Goal: Task Accomplishment & Management: Manage account settings

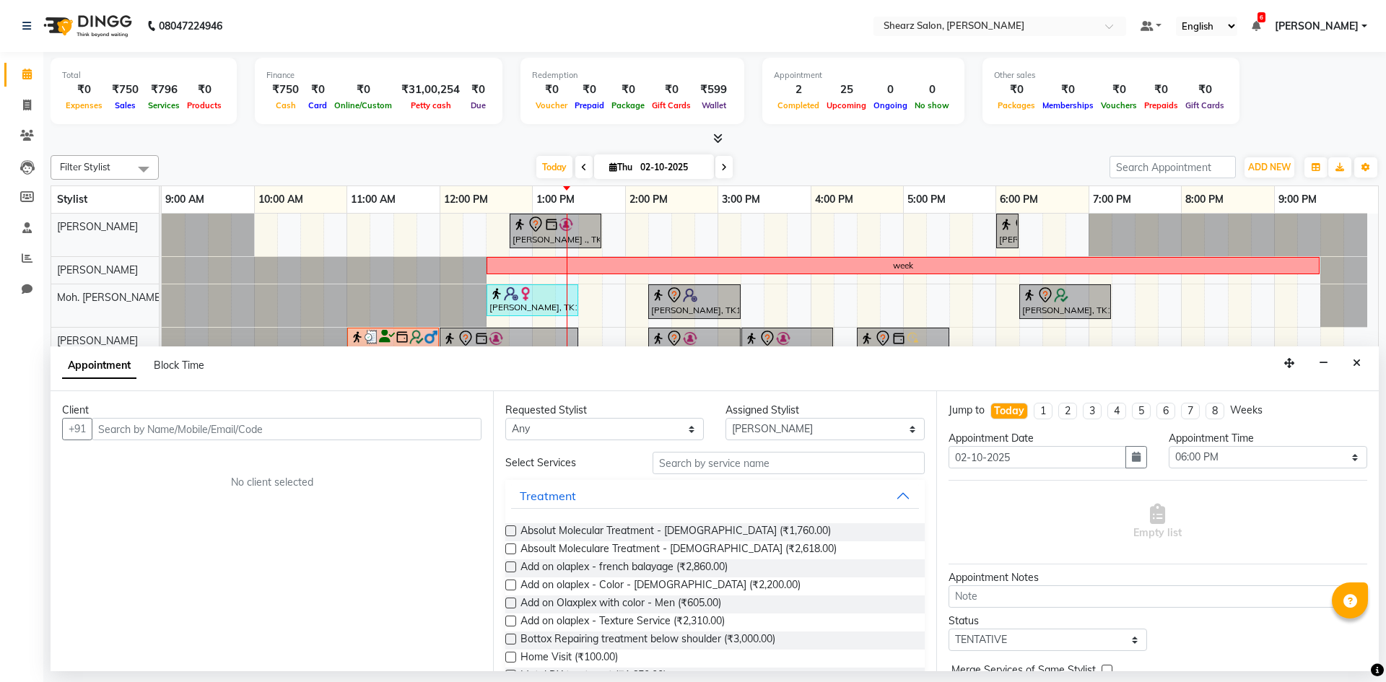
select select "77286"
select select "1080"
select select "tentative"
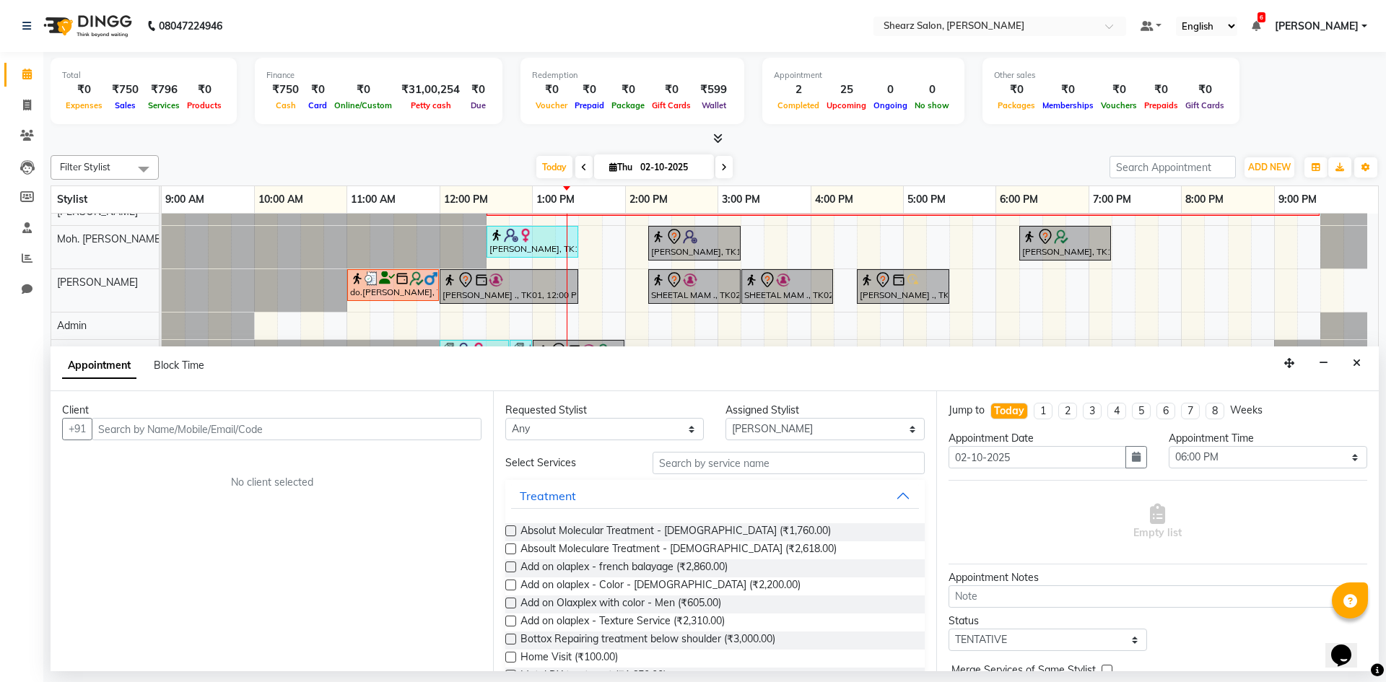
click at [1313, 362] on div "Appointment Block Time" at bounding box center [715, 369] width 1329 height 45
click at [1328, 353] on button "button" at bounding box center [1324, 363] width 22 height 22
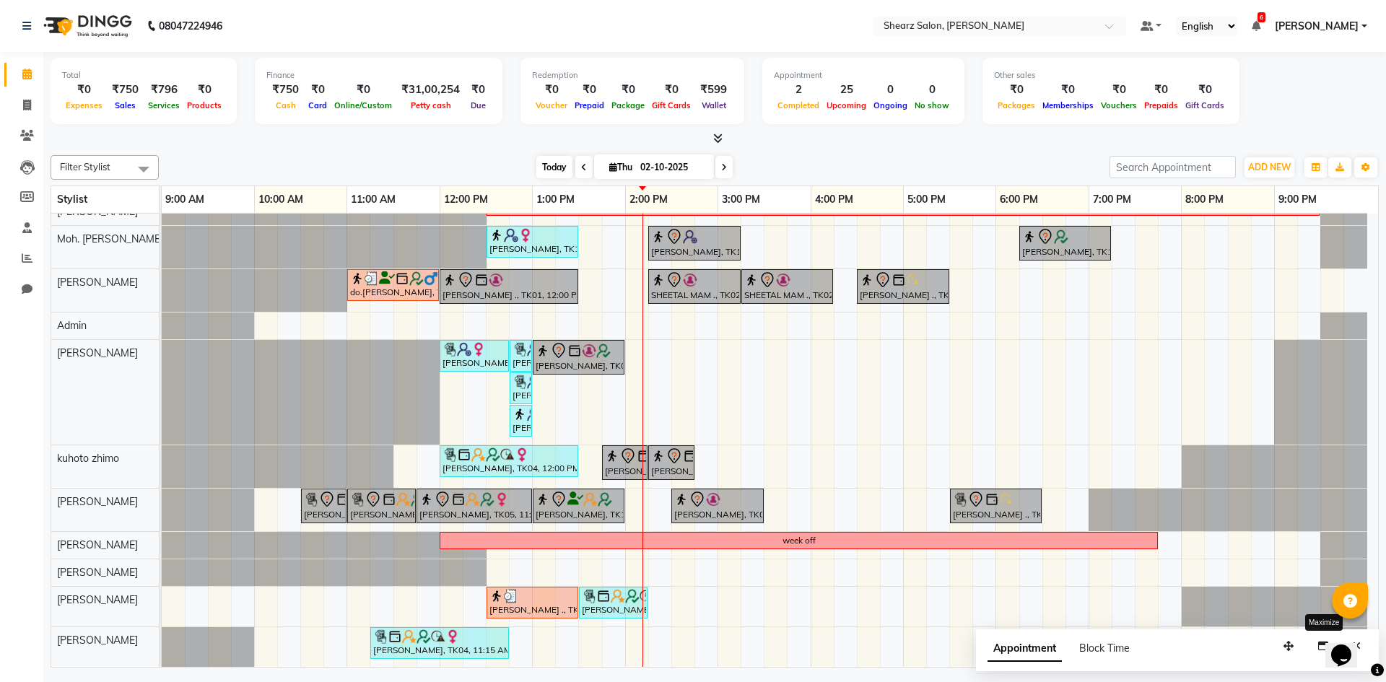
click at [554, 168] on span "Today" at bounding box center [555, 167] width 36 height 22
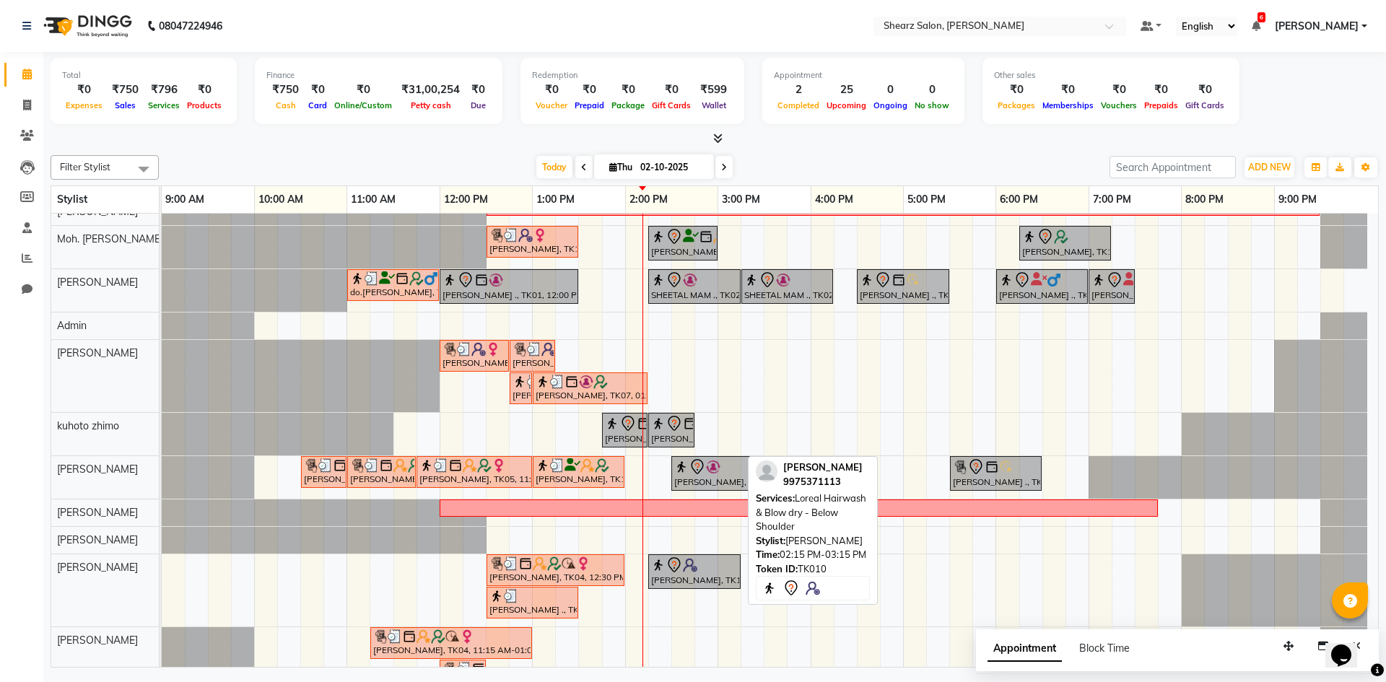
click at [686, 568] on img at bounding box center [690, 565] width 14 height 14
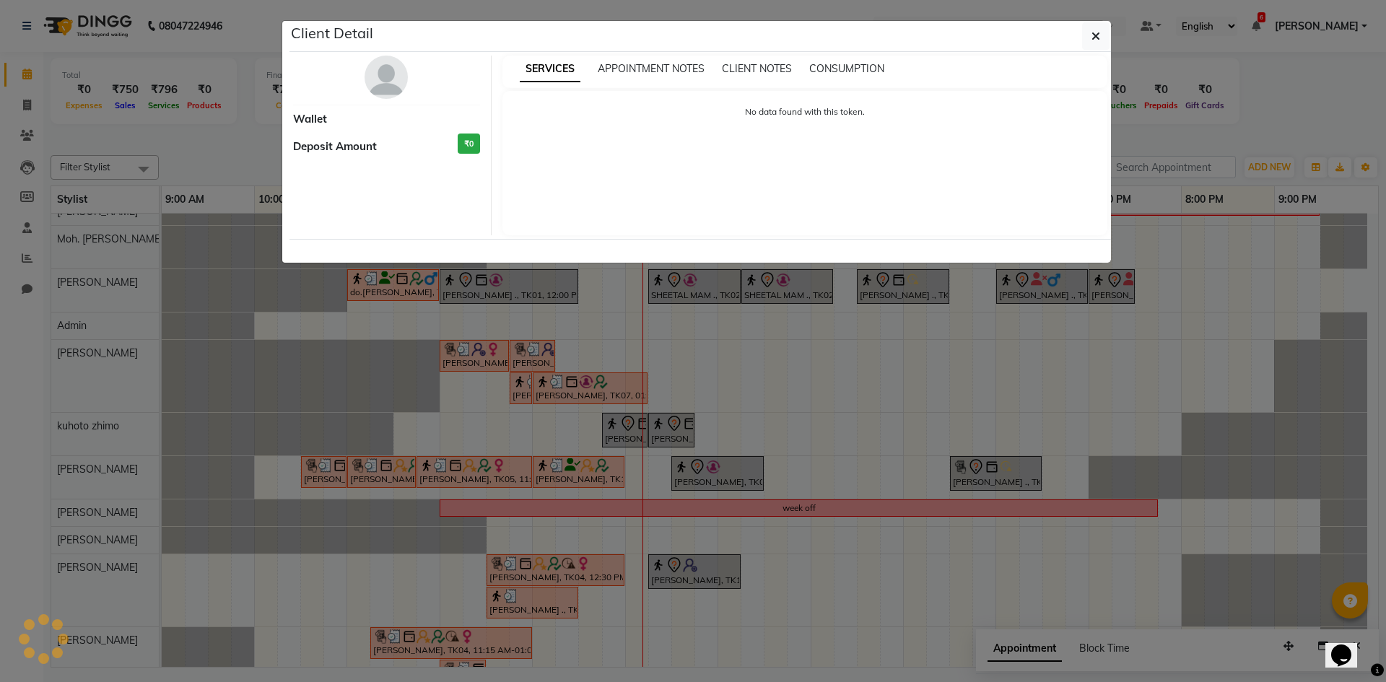
select select "7"
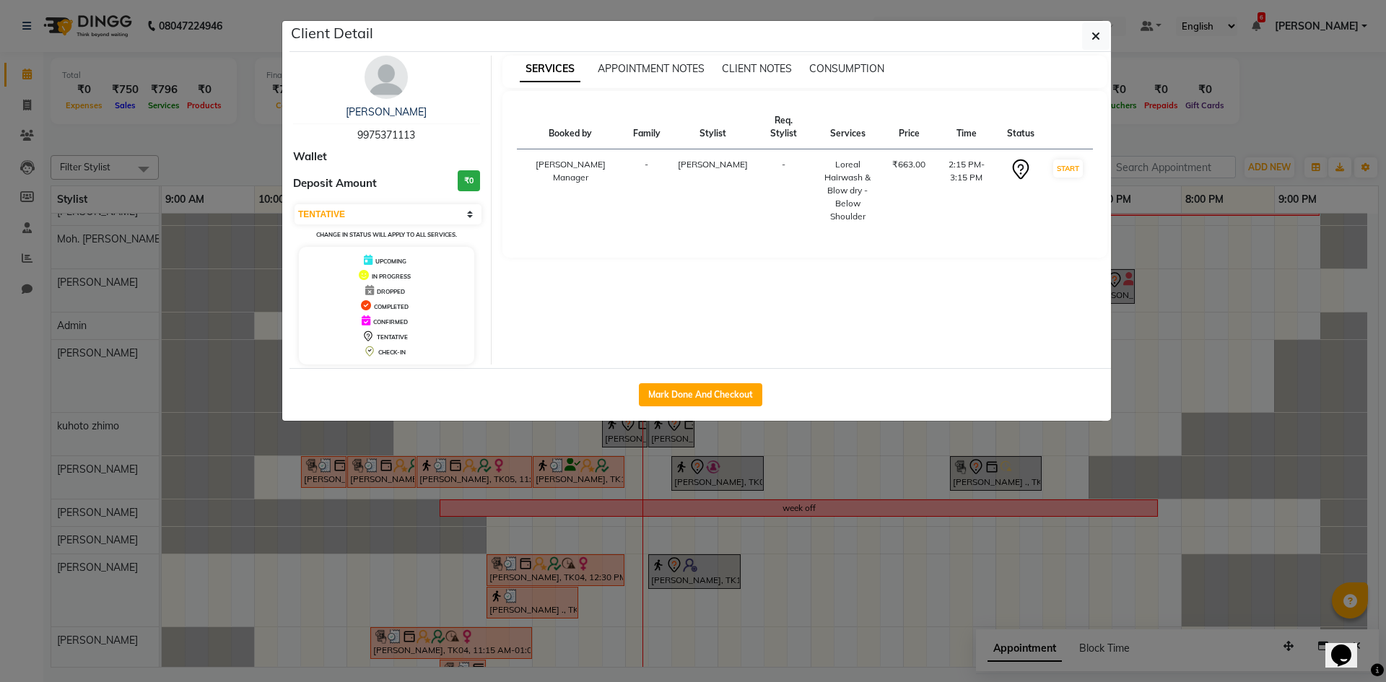
drag, startPoint x: 718, startPoint y: 558, endPoint x: 716, endPoint y: 578, distance: 19.6
click at [716, 578] on ngb-modal-window "Client Detail [PERSON_NAME] 9975371113 Wallet Deposit Amount ₹0 Select IN SERVI…" at bounding box center [693, 341] width 1386 height 682
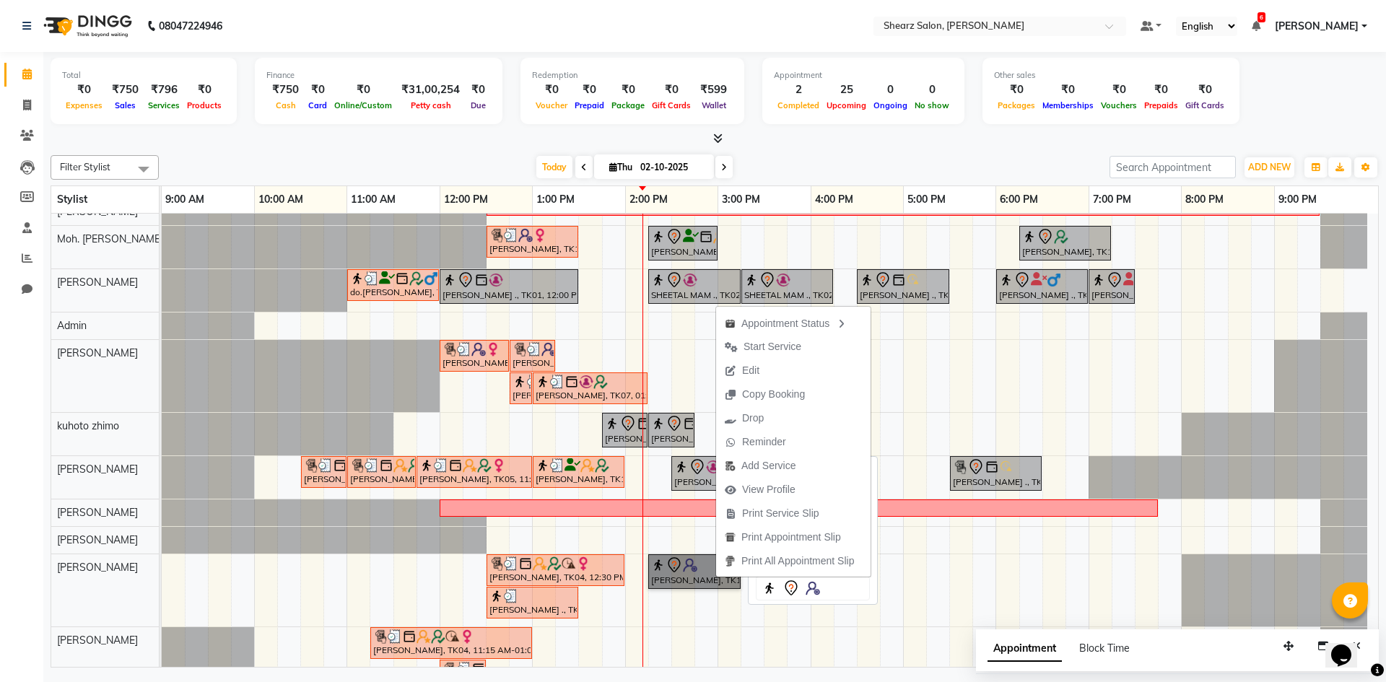
click at [672, 581] on link "[PERSON_NAME], TK10, 02:15 PM-03:15 PM, Loreal Hairwash & Blow dry - Below Shou…" at bounding box center [694, 572] width 92 height 35
select select "7"
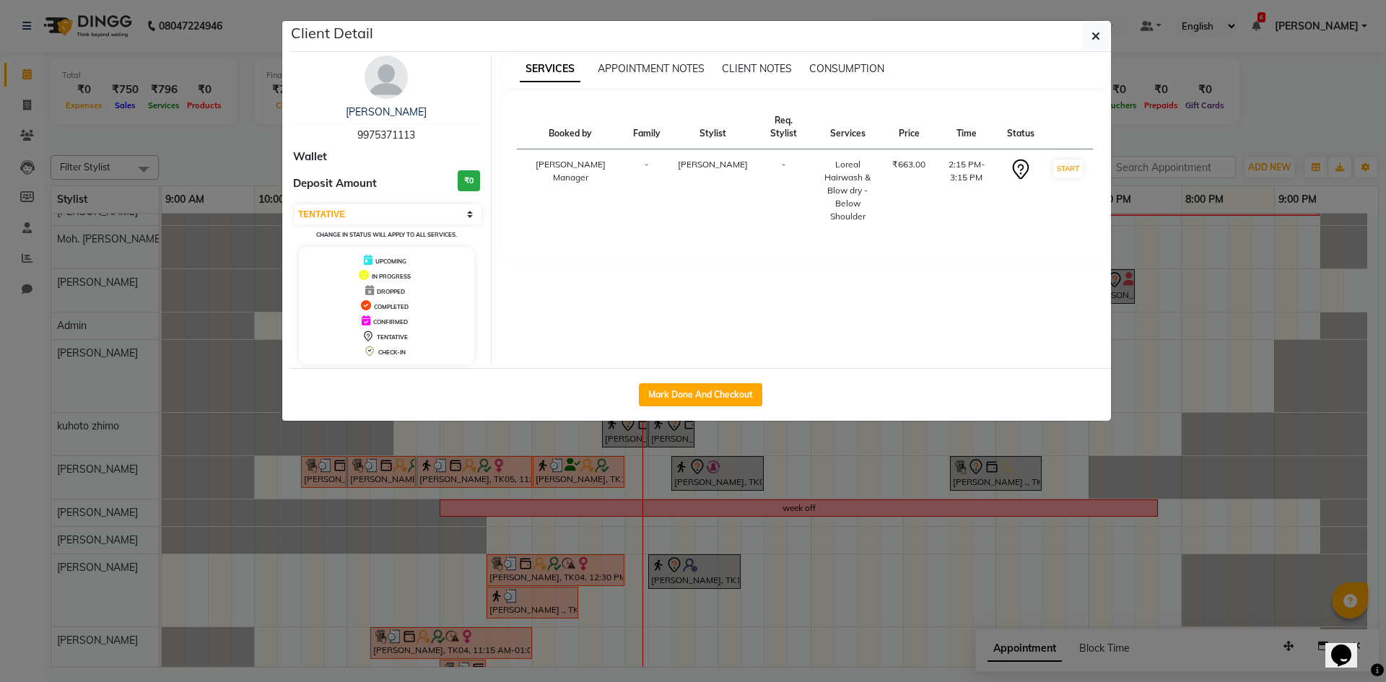
drag, startPoint x: 678, startPoint y: 580, endPoint x: 674, endPoint y: 587, distance: 8.1
click at [674, 587] on ngb-modal-window "Client Detail [PERSON_NAME] 9975371113 Wallet Deposit Amount ₹0 Select IN SERVI…" at bounding box center [693, 341] width 1386 height 682
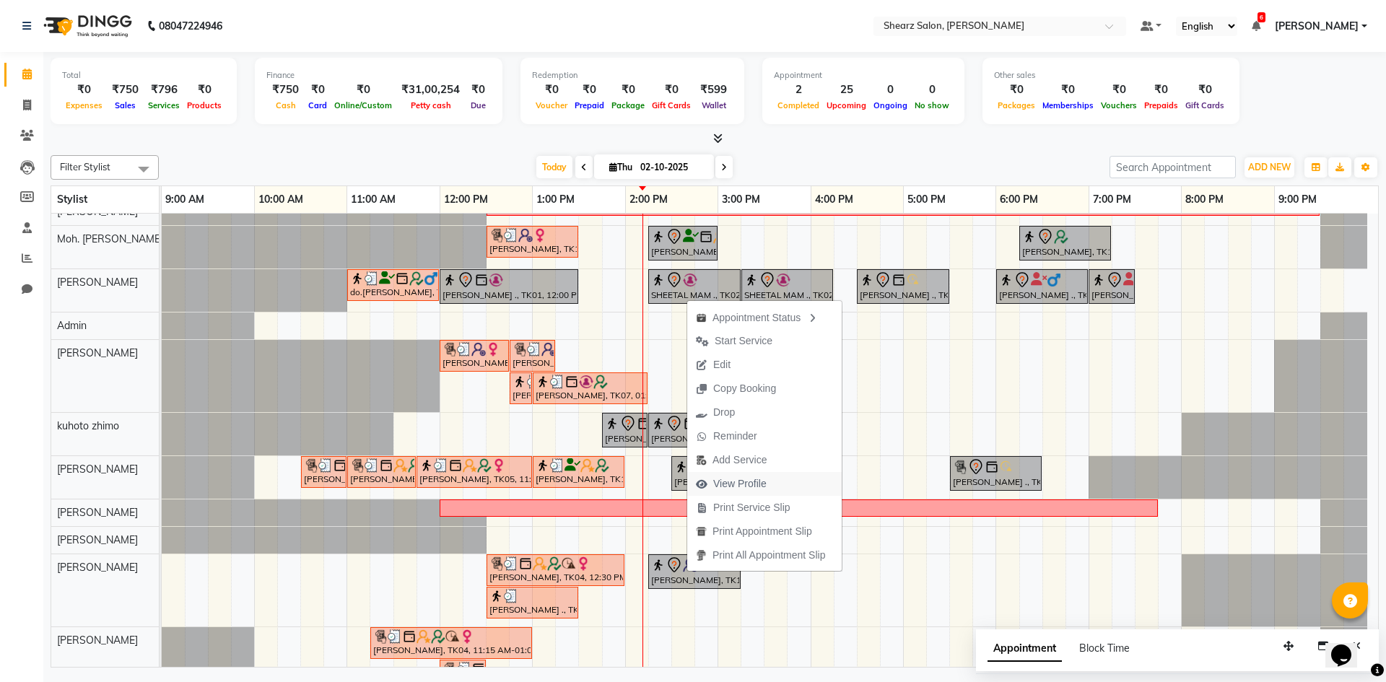
click at [756, 485] on span "View Profile" at bounding box center [739, 484] width 53 height 15
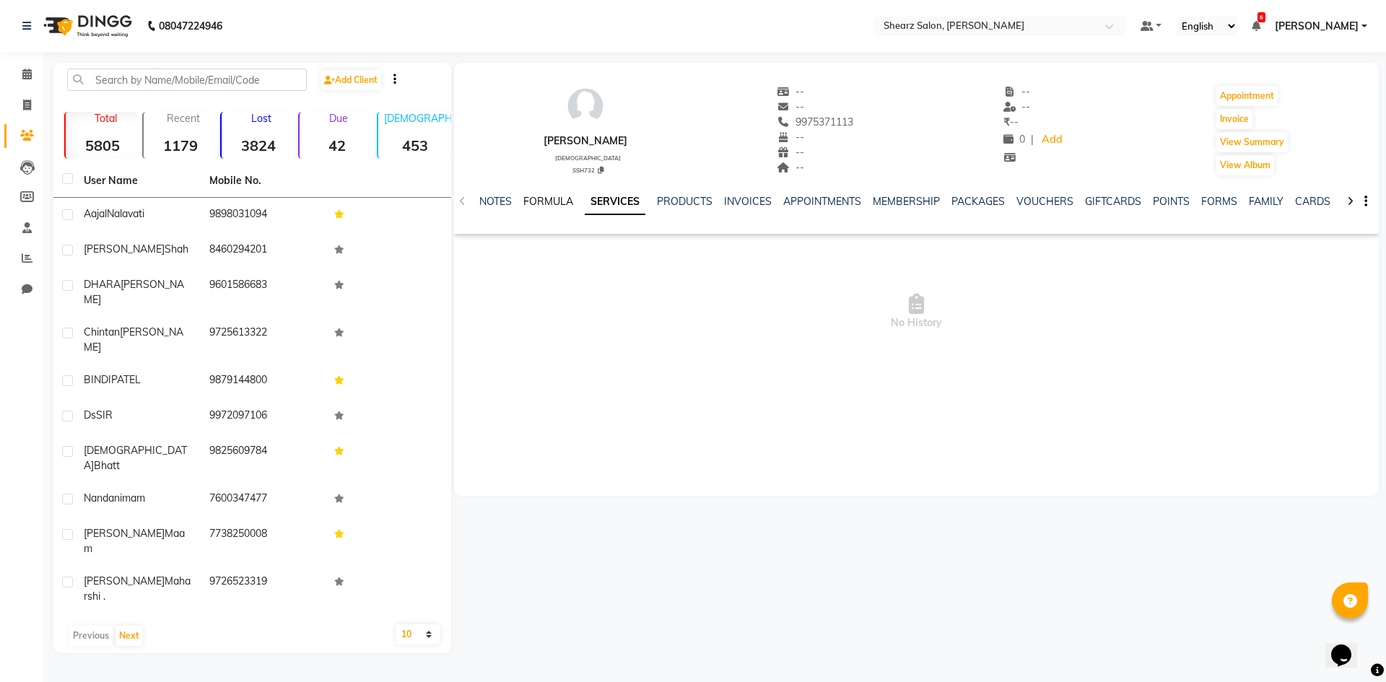
click at [540, 204] on link "FORMULA" at bounding box center [549, 201] width 50 height 13
click at [617, 200] on link "SERVICES" at bounding box center [620, 201] width 49 height 13
click at [687, 198] on link "PRODUCTS" at bounding box center [674, 201] width 56 height 13
click at [575, 194] on div "SERVICES" at bounding box center [586, 201] width 49 height 15
click at [575, 199] on link "SERVICES" at bounding box center [586, 201] width 49 height 13
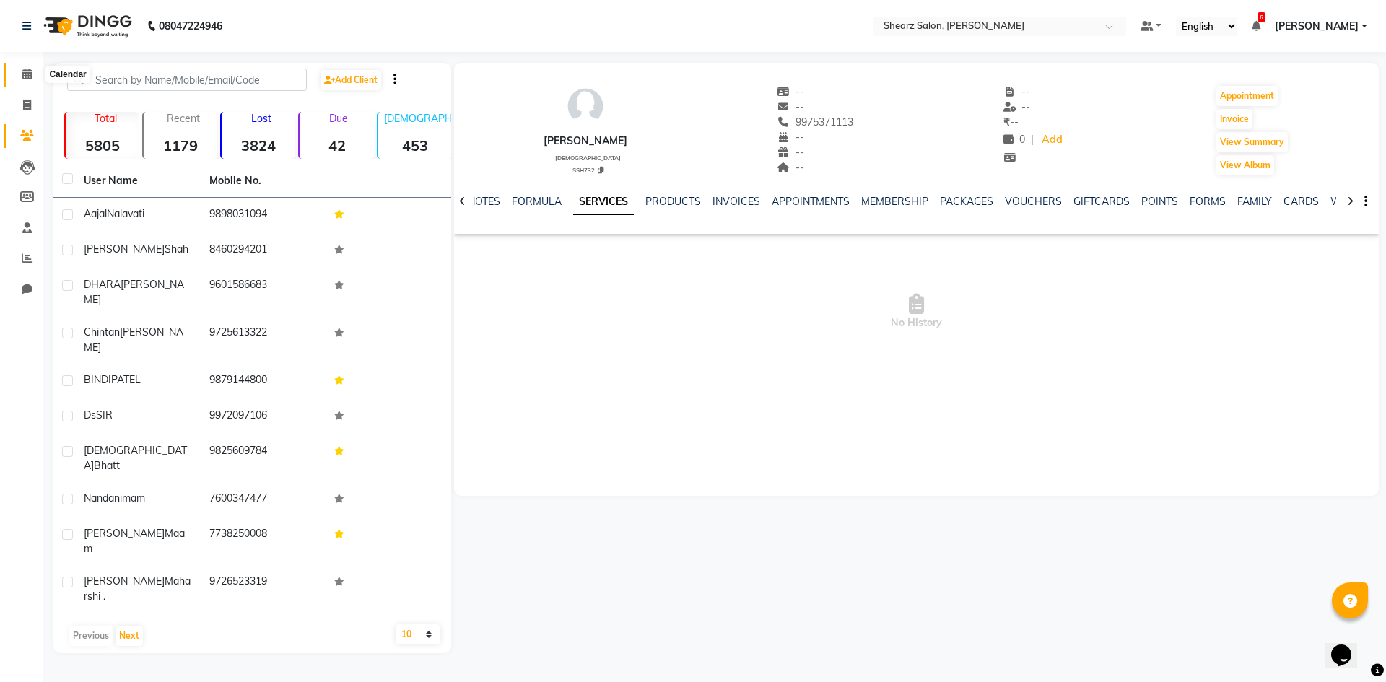
click at [20, 73] on span at bounding box center [26, 74] width 25 height 17
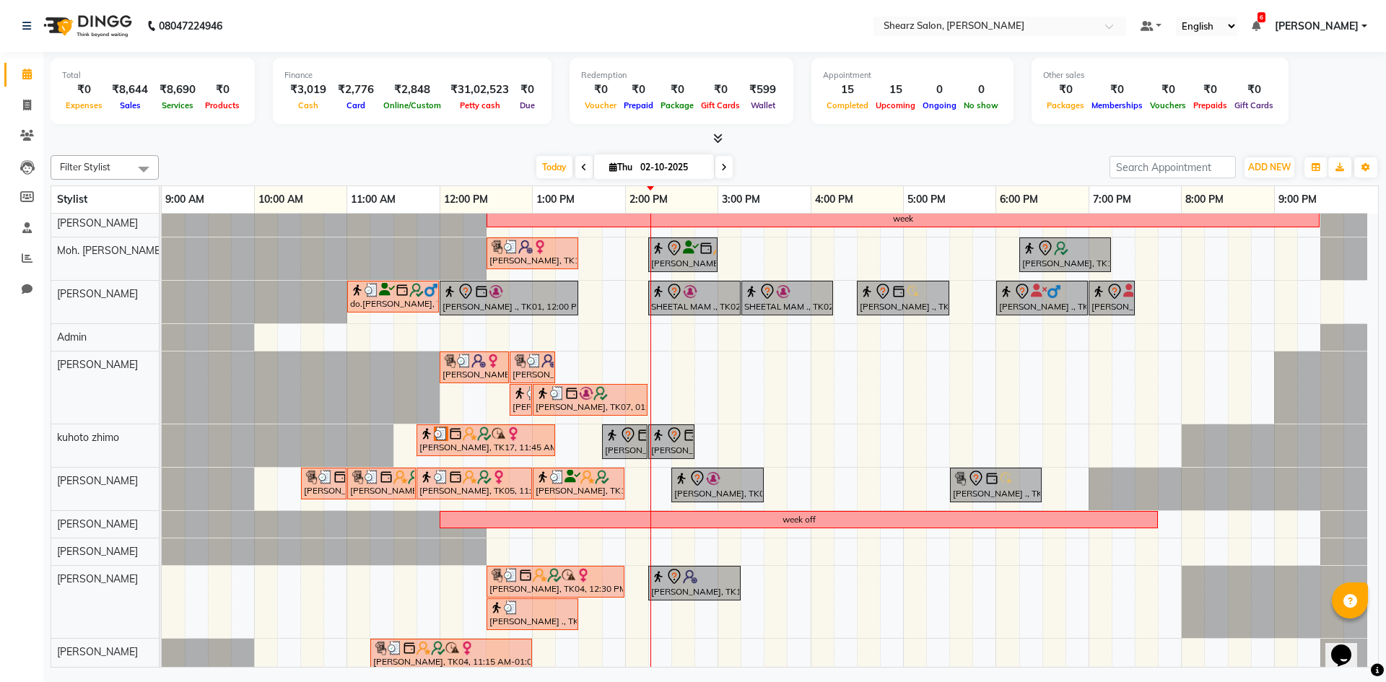
scroll to position [91, 0]
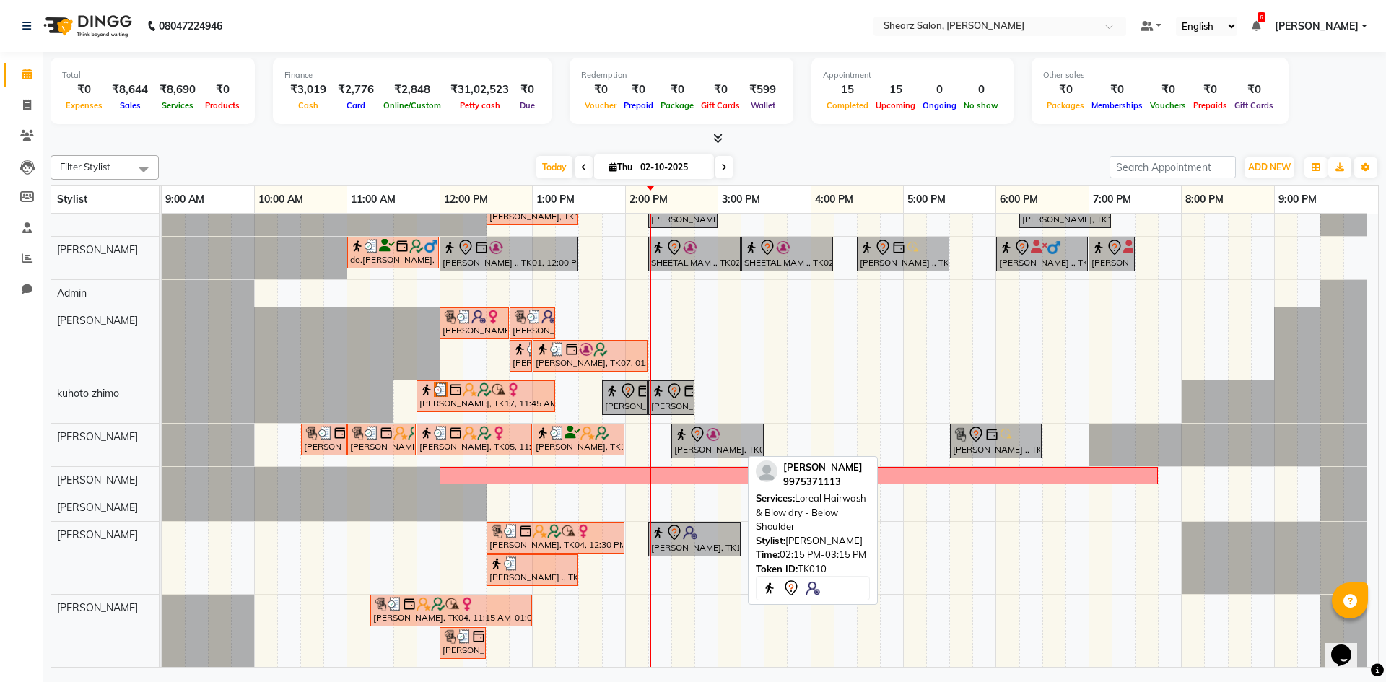
click at [664, 531] on img at bounding box center [658, 533] width 14 height 14
select select "7"
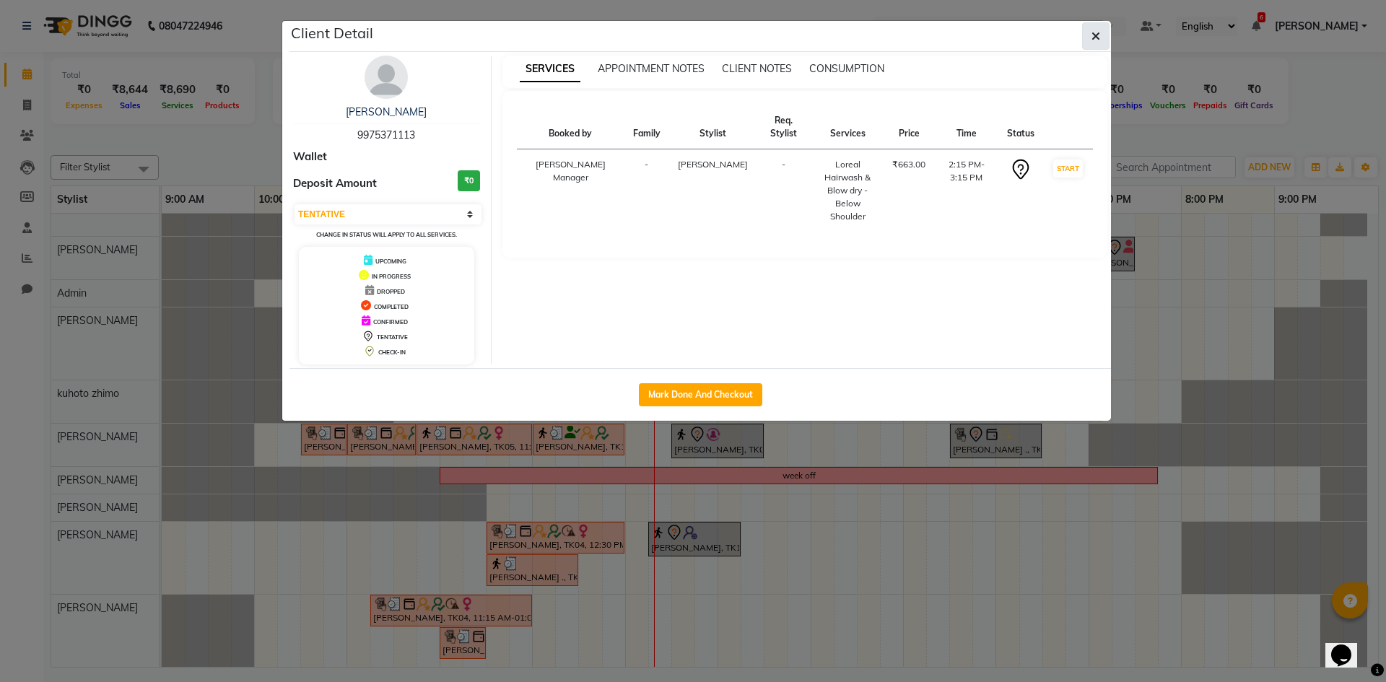
click at [1094, 35] on icon "button" at bounding box center [1096, 36] width 9 height 12
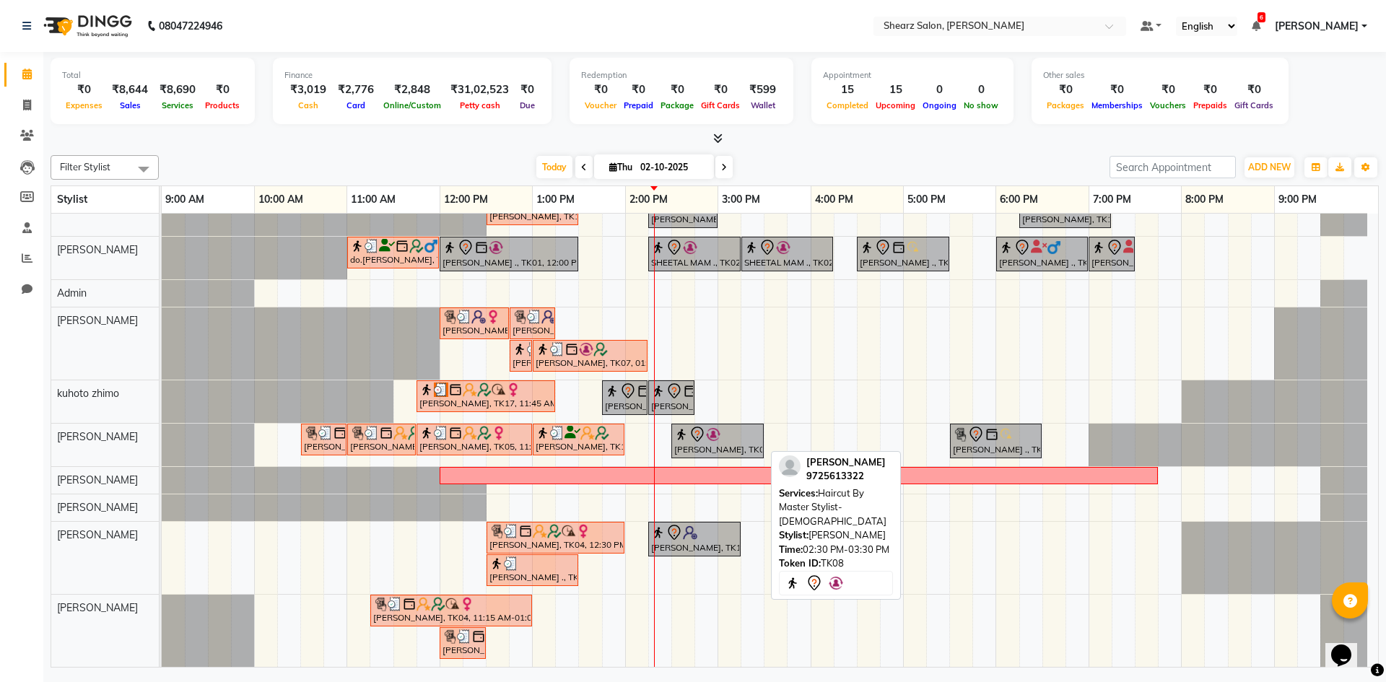
scroll to position [0, 0]
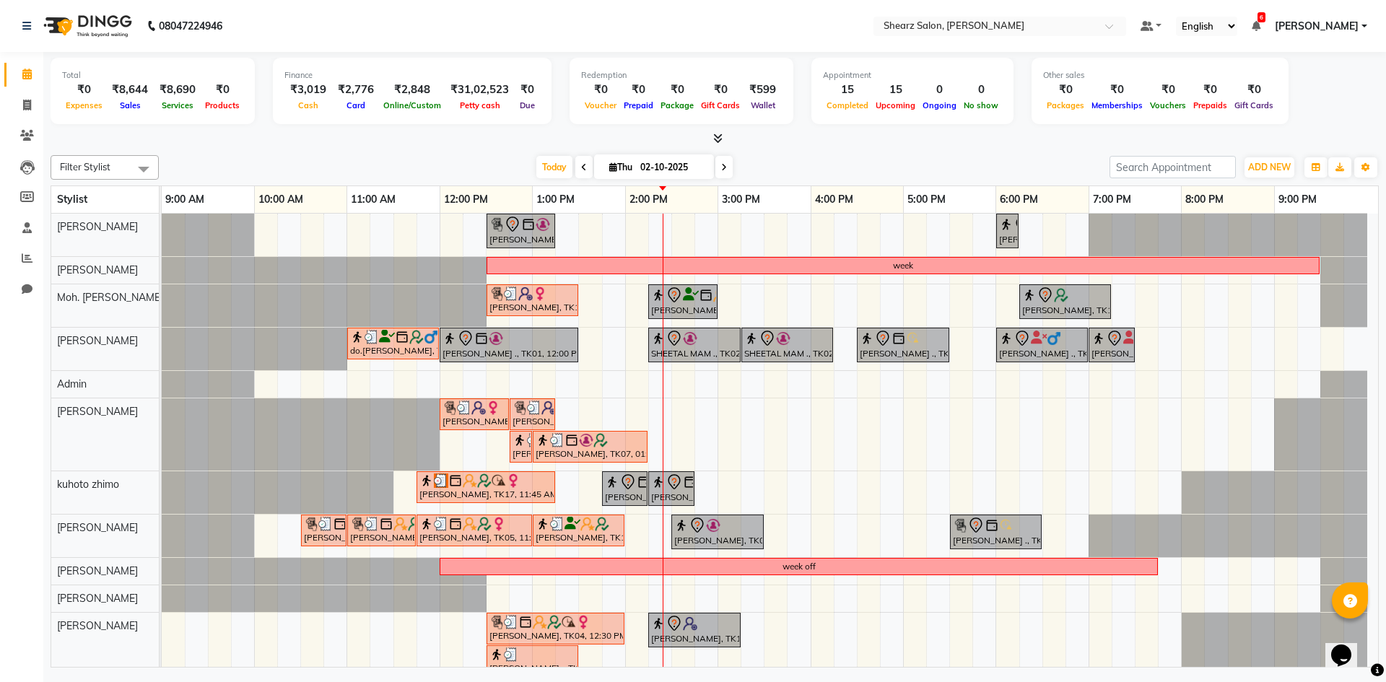
click at [723, 170] on icon at bounding box center [724, 167] width 6 height 9
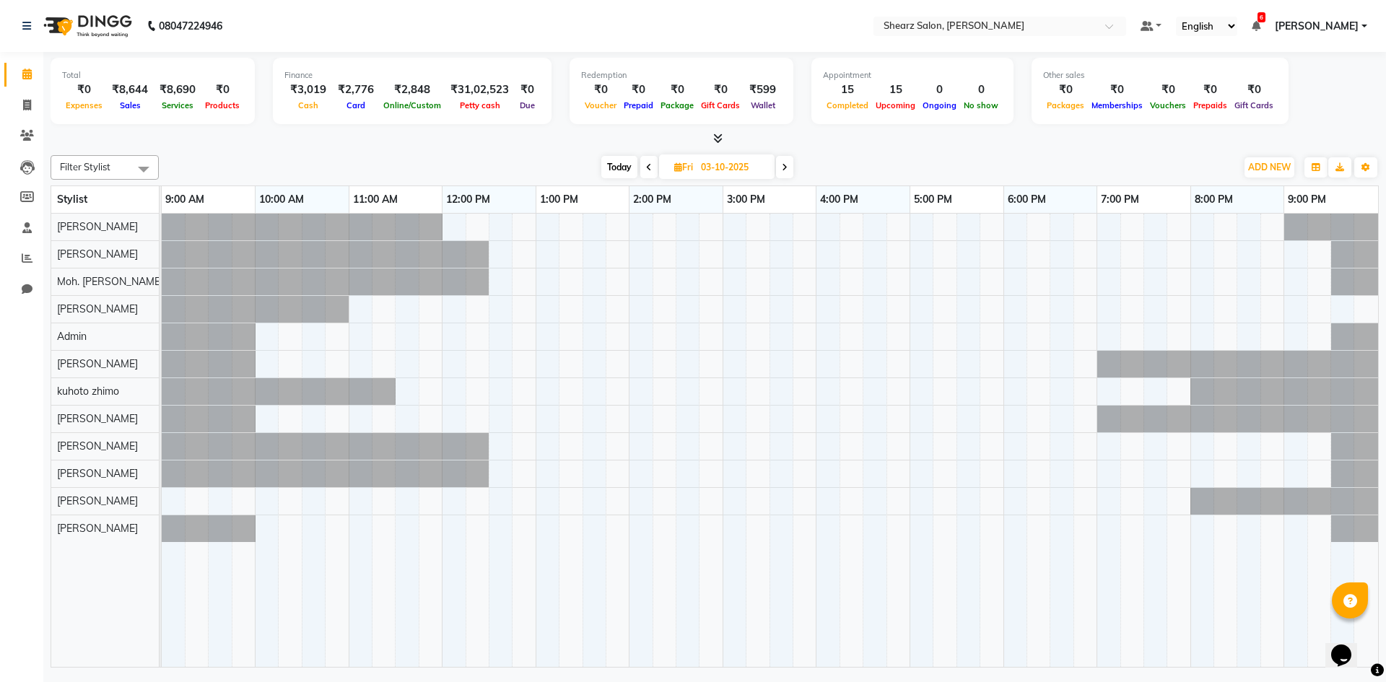
click at [792, 162] on span at bounding box center [784, 167] width 17 height 22
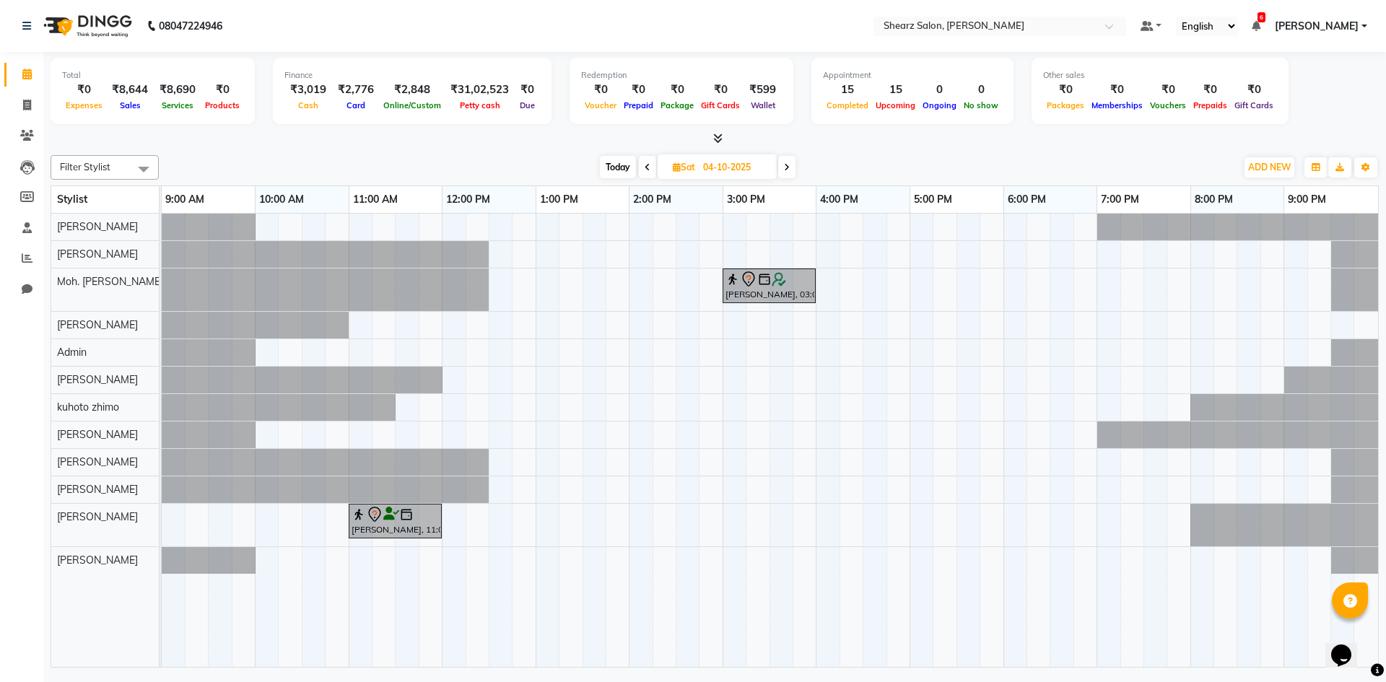
click at [790, 163] on icon at bounding box center [787, 167] width 6 height 9
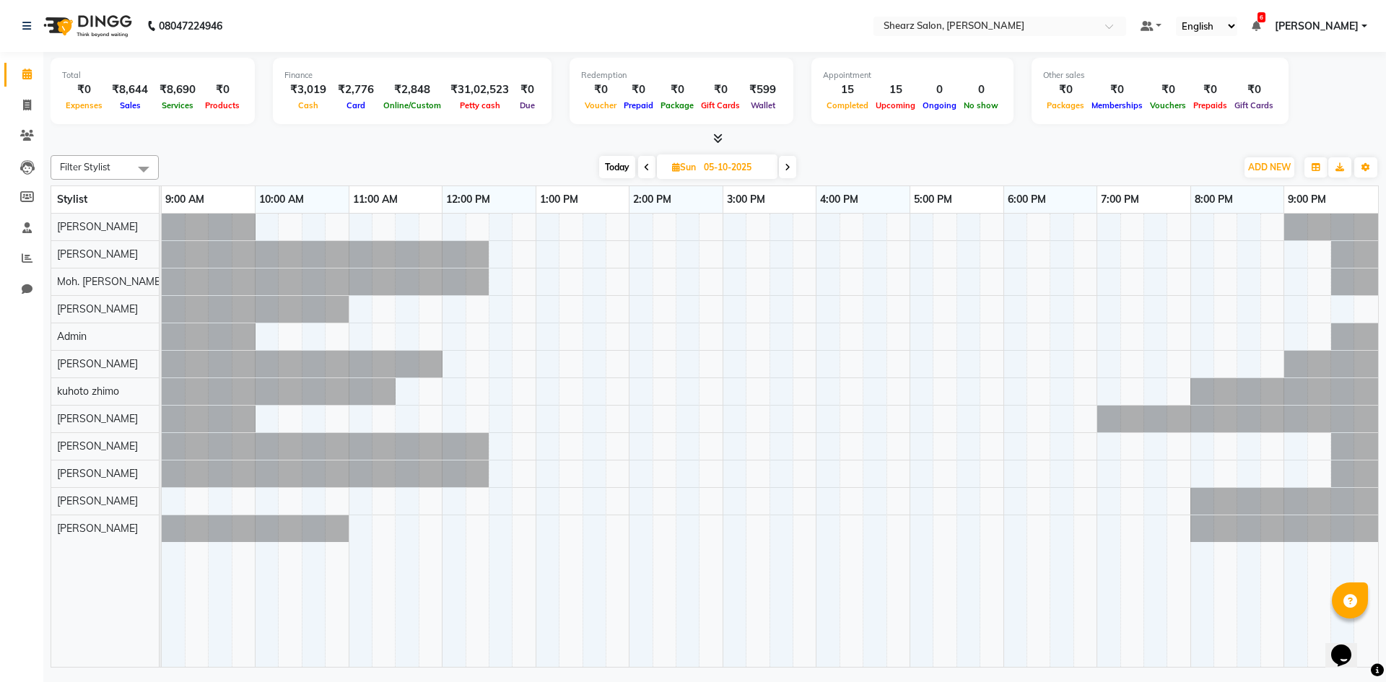
click at [790, 163] on icon at bounding box center [788, 167] width 6 height 9
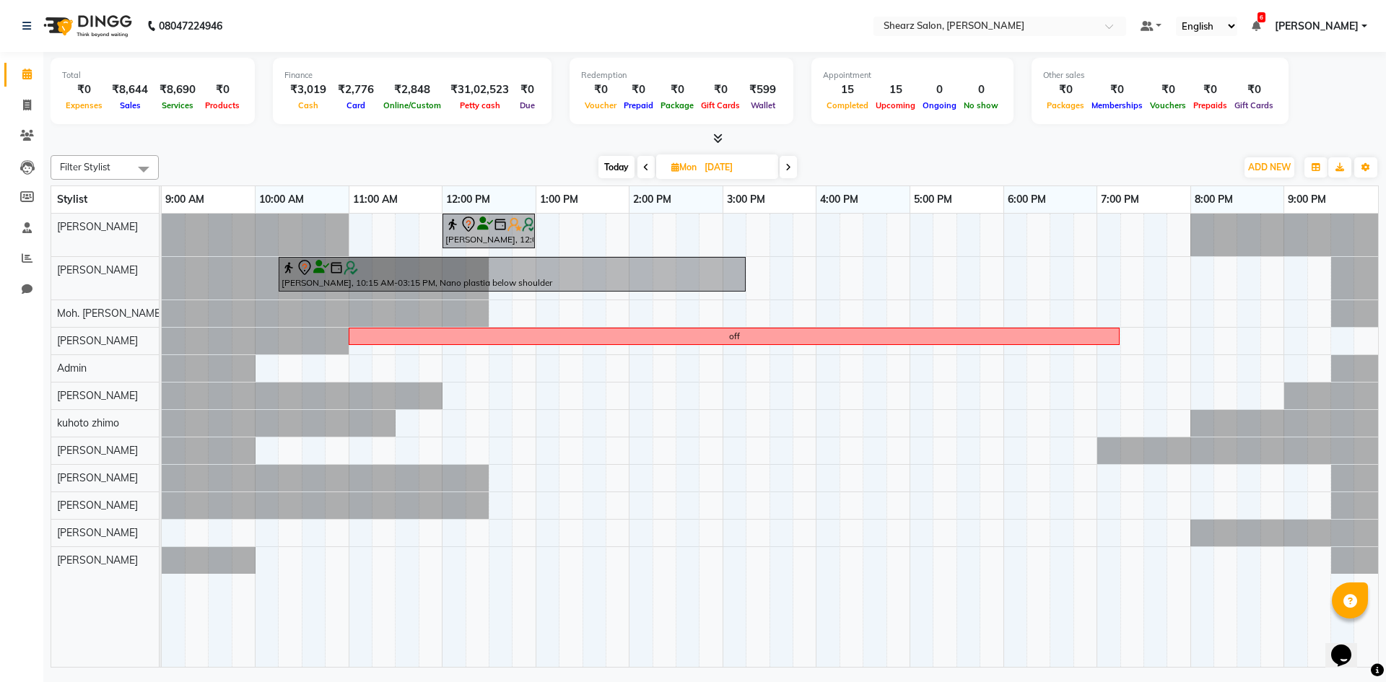
click at [790, 163] on icon at bounding box center [789, 167] width 6 height 9
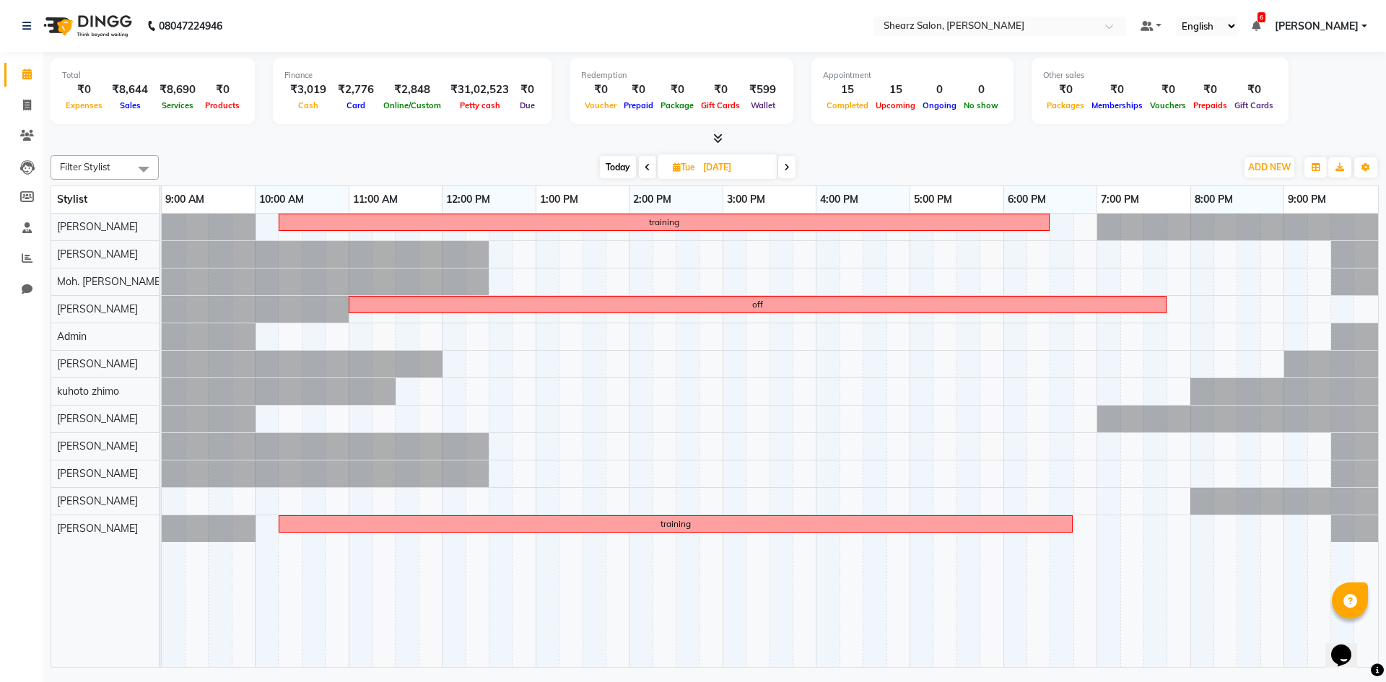
click at [786, 170] on icon at bounding box center [787, 167] width 6 height 9
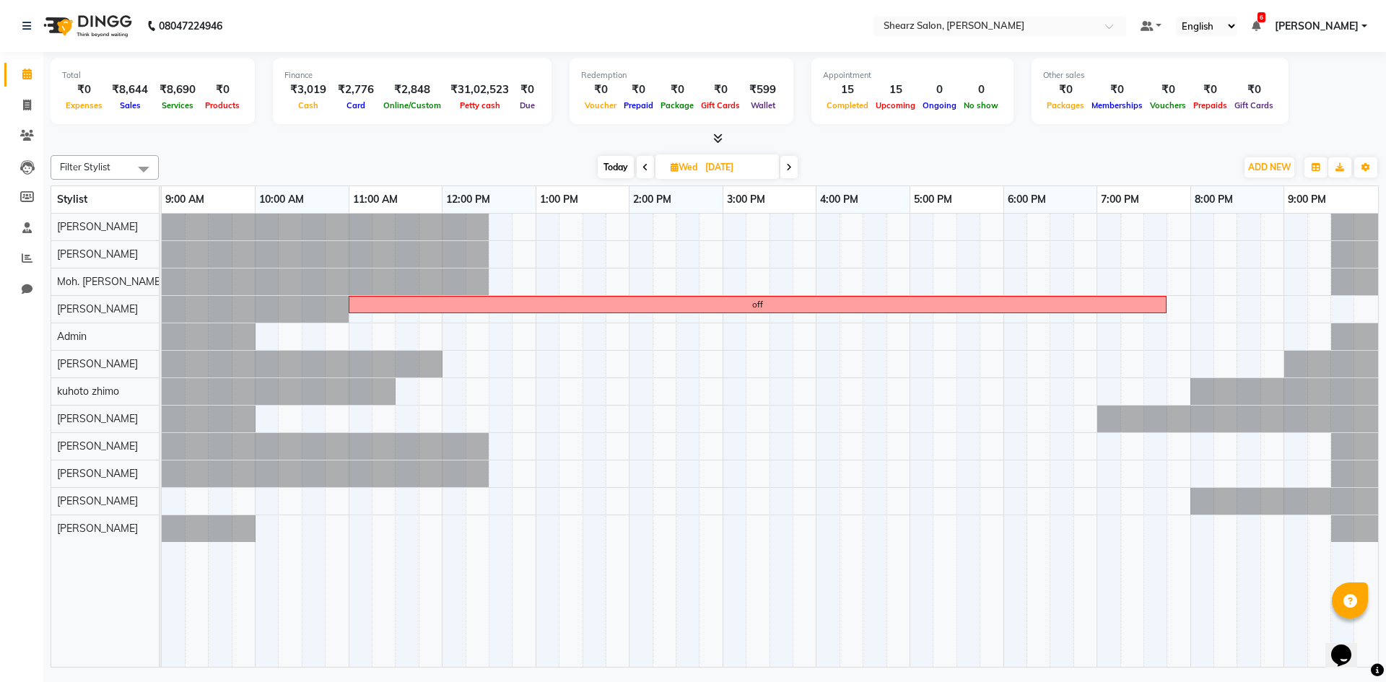
click at [785, 162] on span at bounding box center [789, 167] width 17 height 22
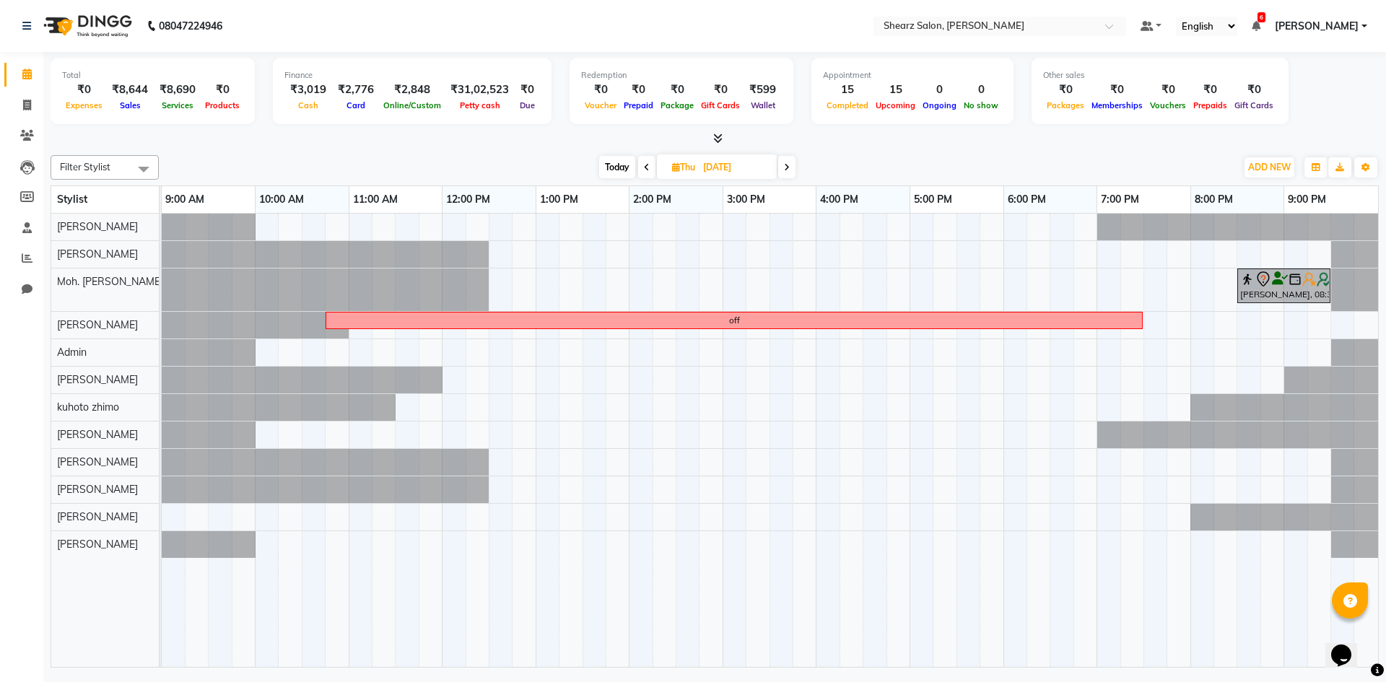
click at [610, 167] on span "Today" at bounding box center [617, 167] width 36 height 22
type input "02-10-2025"
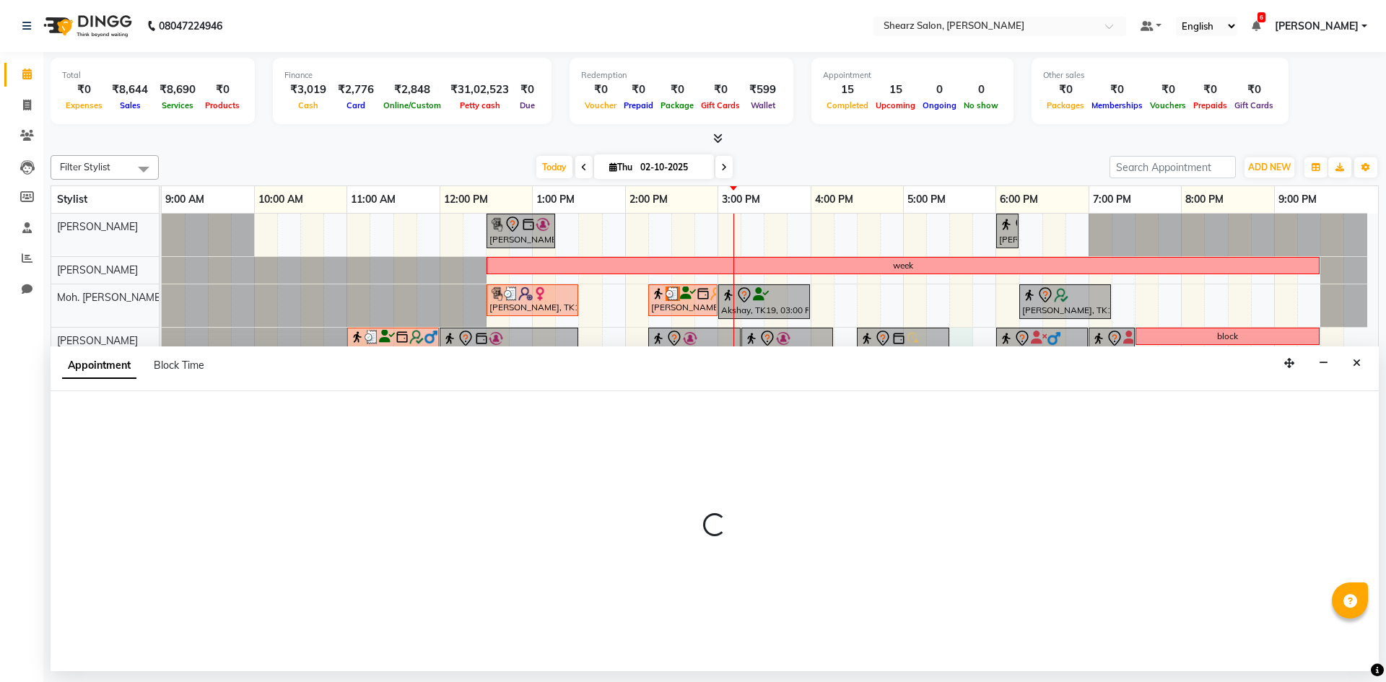
select select "77286"
select select "1050"
select select "tentative"
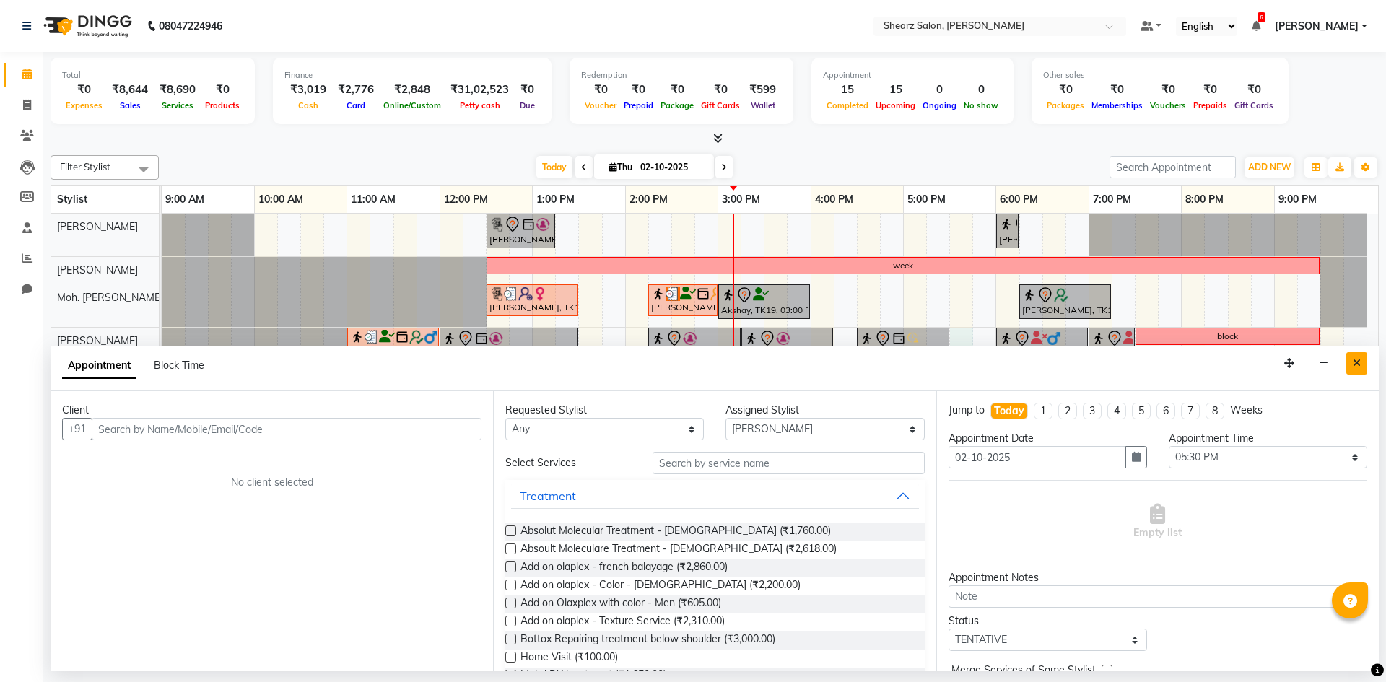
drag, startPoint x: 963, startPoint y: 370, endPoint x: 1353, endPoint y: 358, distance: 390.8
click at [1353, 358] on icon "Close" at bounding box center [1357, 363] width 8 height 10
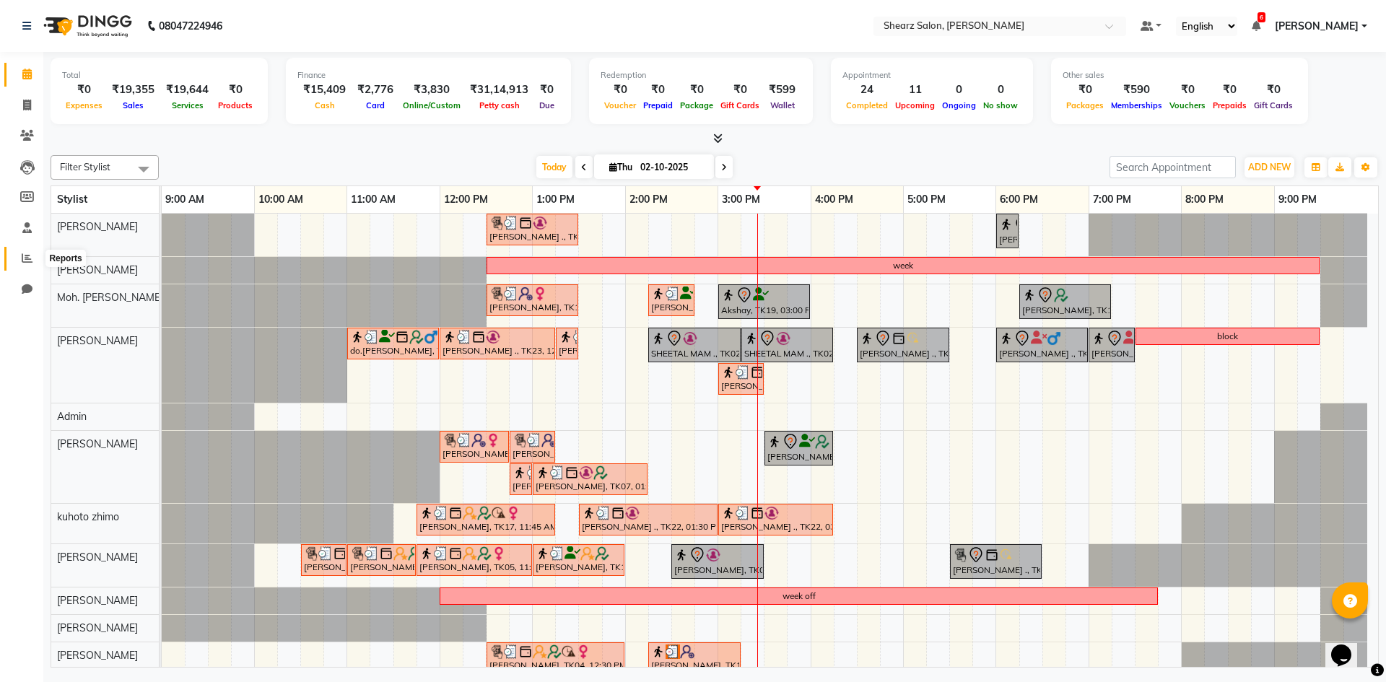
click at [23, 264] on span at bounding box center [26, 259] width 25 height 17
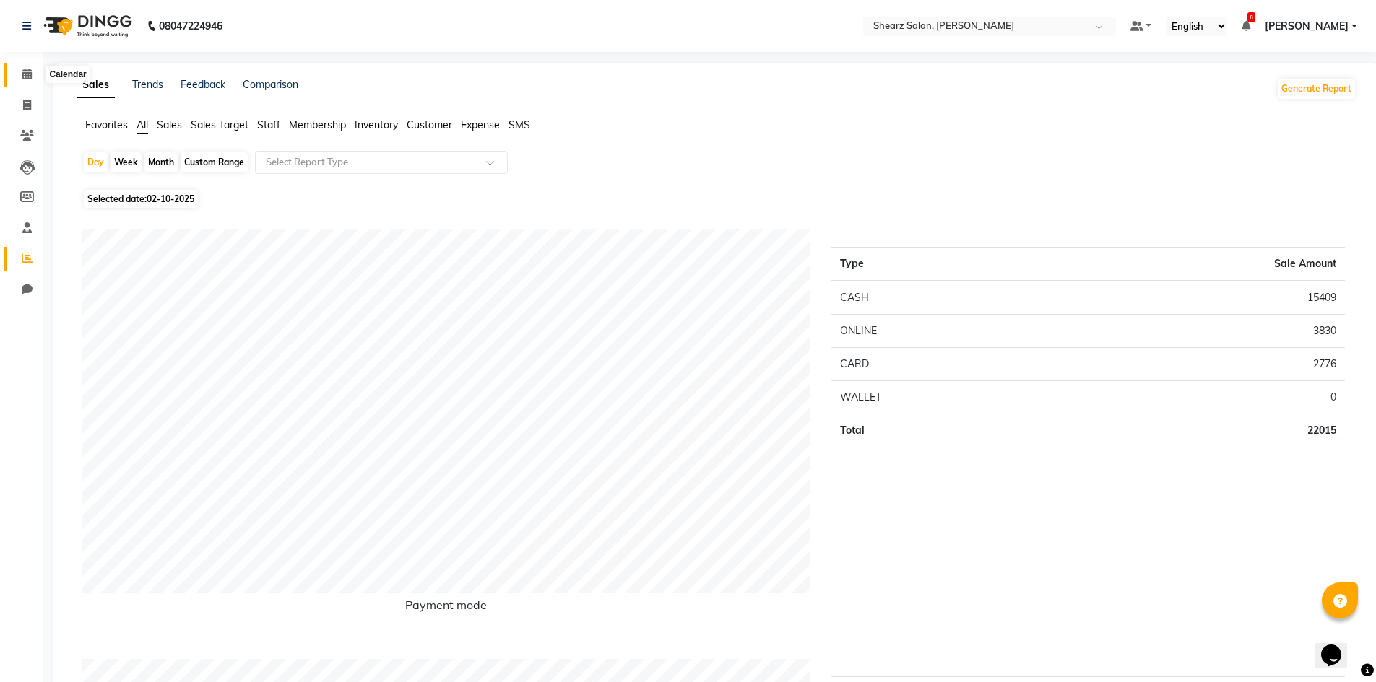
click at [22, 79] on span at bounding box center [26, 74] width 25 height 17
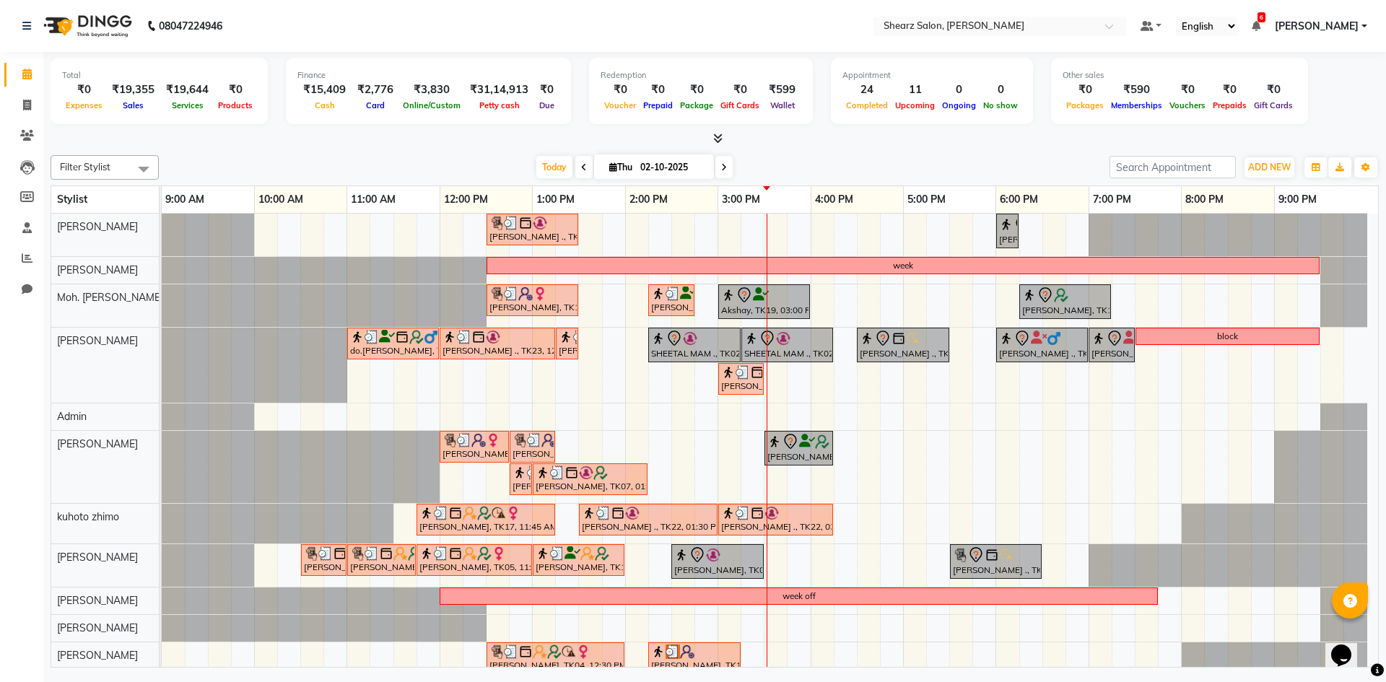
click at [672, 157] on input "02-10-2025" at bounding box center [672, 168] width 72 height 22
select select "10"
select select "2025"
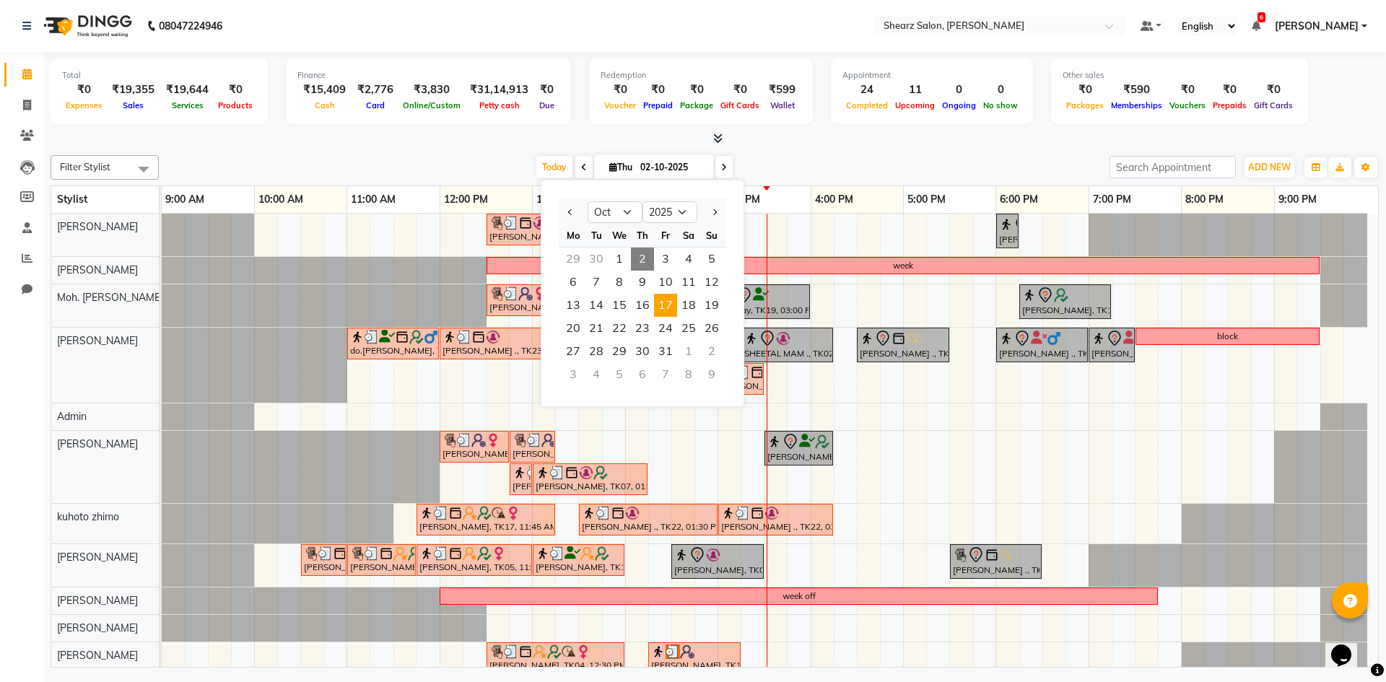
click at [661, 308] on span "17" at bounding box center [665, 305] width 23 height 23
type input "17-10-2025"
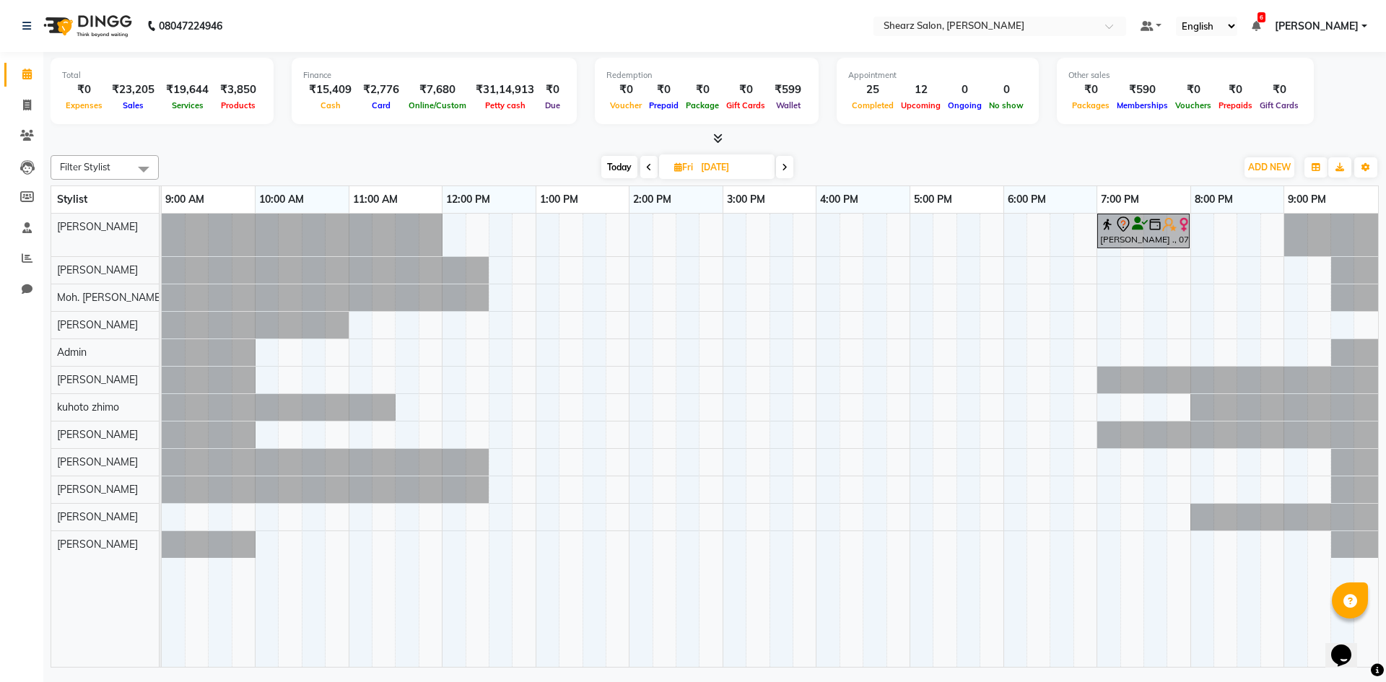
click at [647, 161] on span at bounding box center [649, 167] width 17 height 22
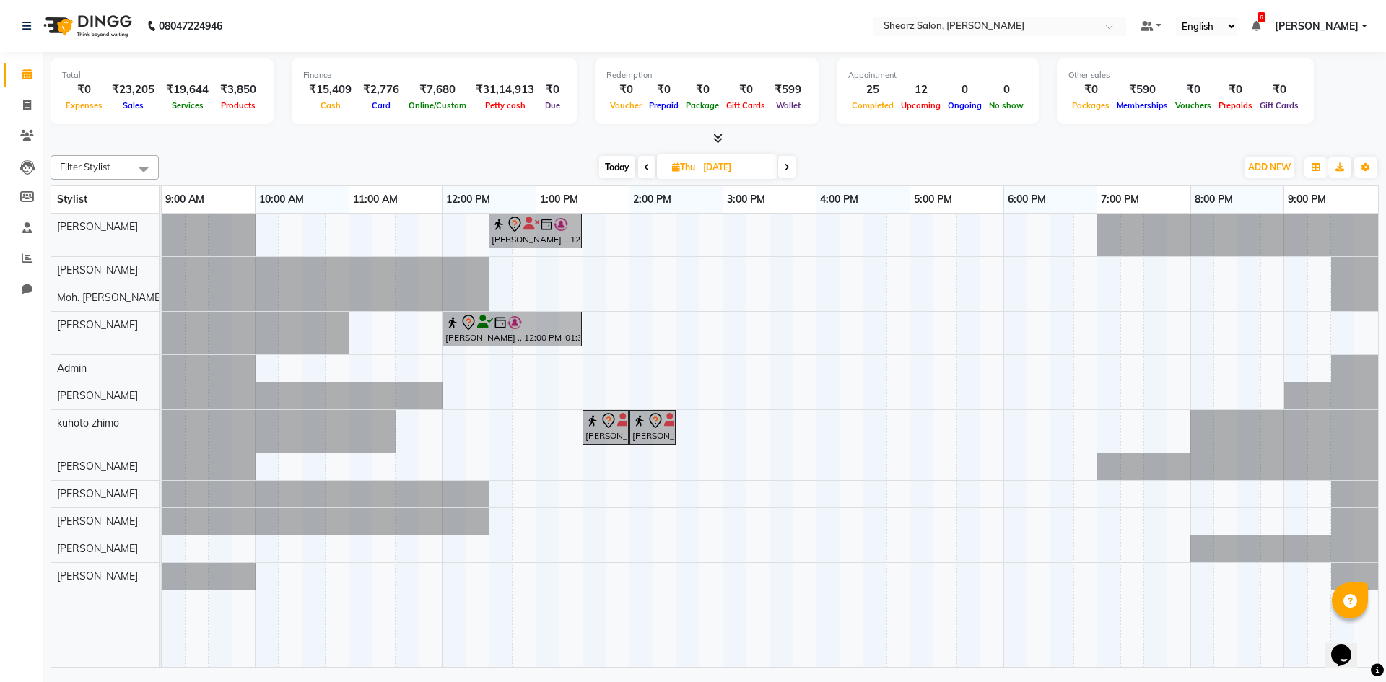
click at [785, 173] on span at bounding box center [786, 167] width 17 height 22
type input "17-10-2025"
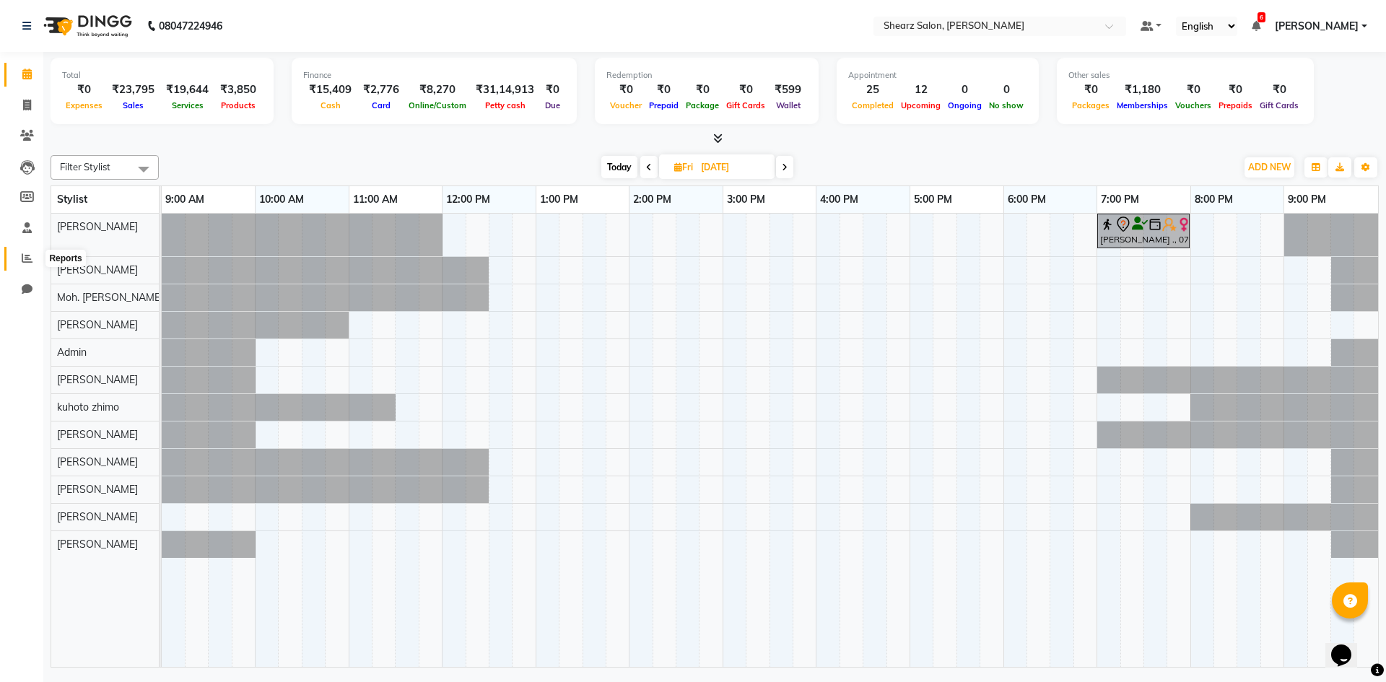
click at [21, 259] on span at bounding box center [26, 259] width 25 height 17
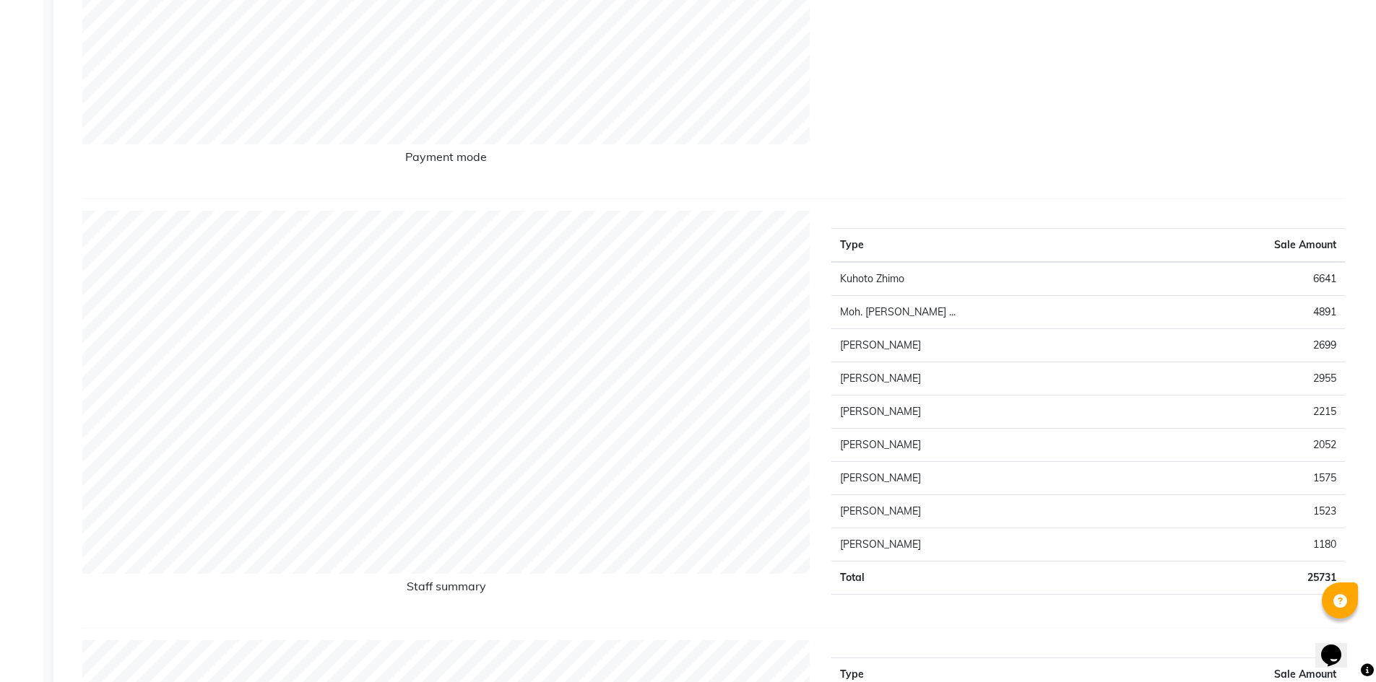
scroll to position [505, 0]
